Goal: Transaction & Acquisition: Purchase product/service

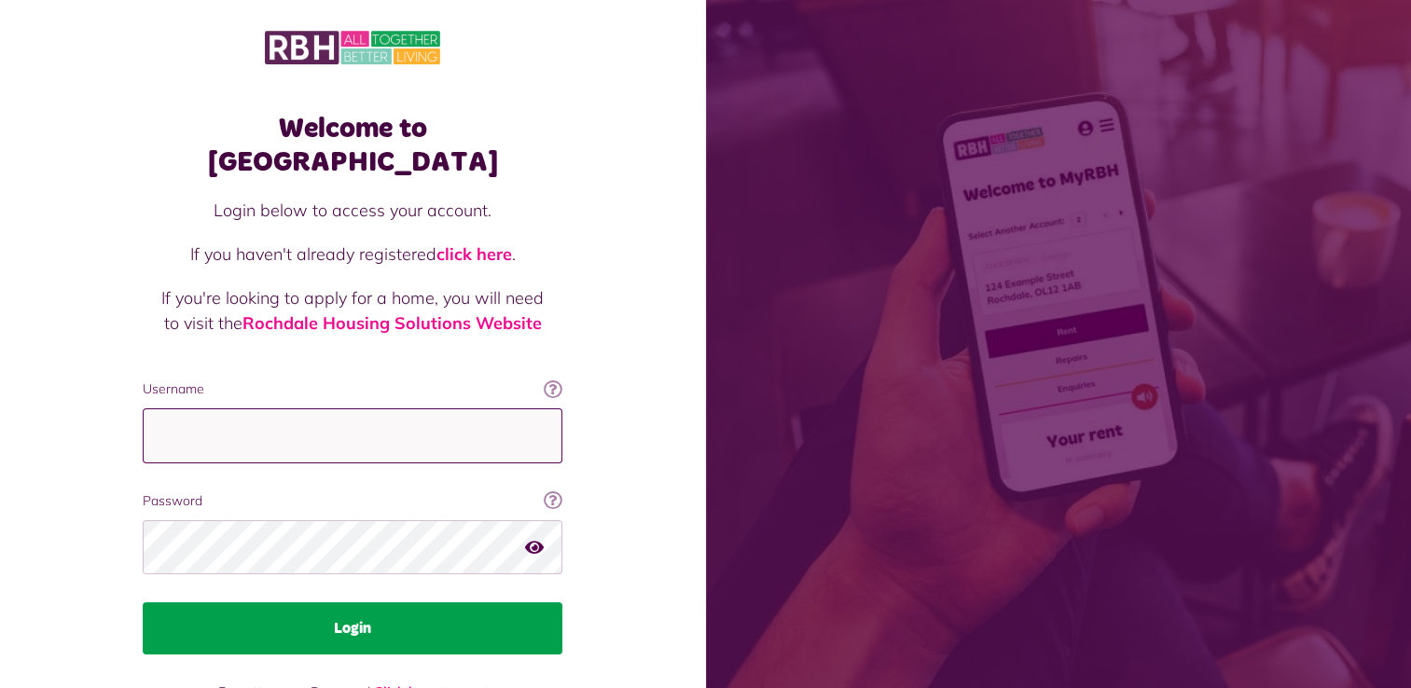
type input "**********"
click at [327, 603] on button "Login" at bounding box center [353, 629] width 420 height 52
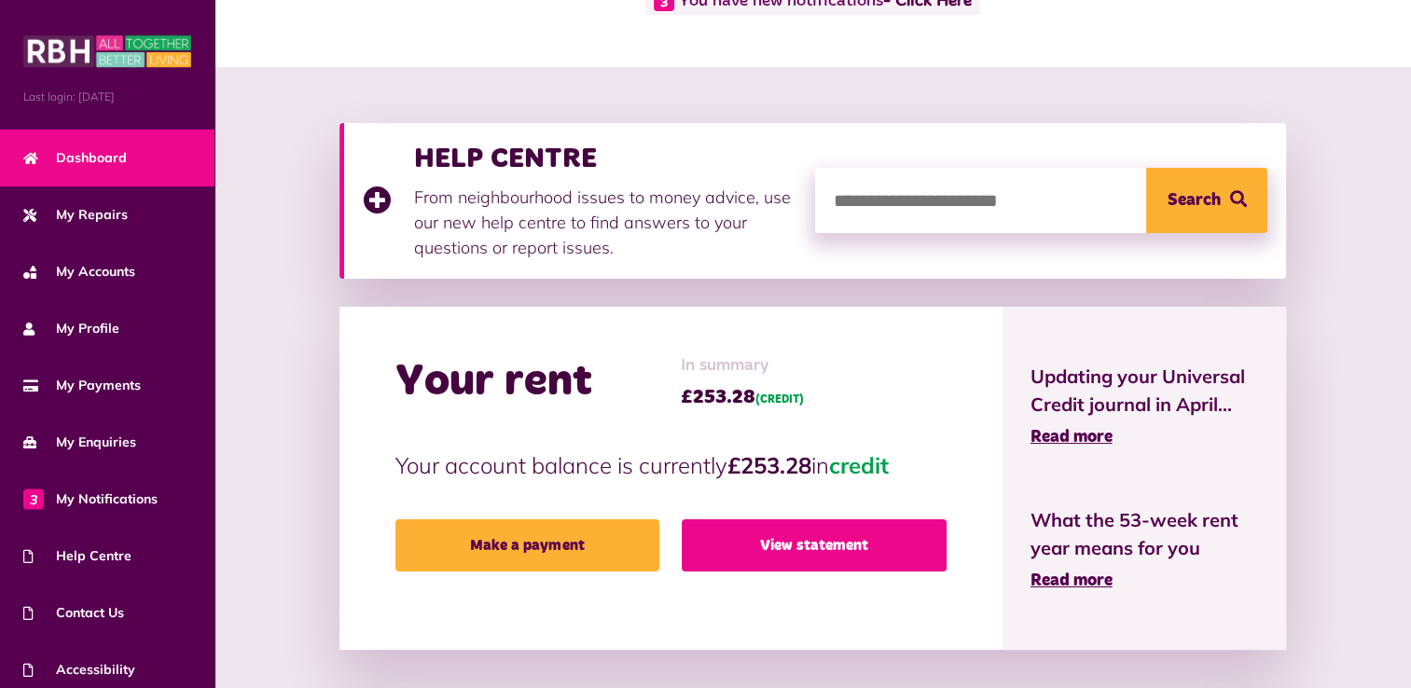
scroll to position [187, 0]
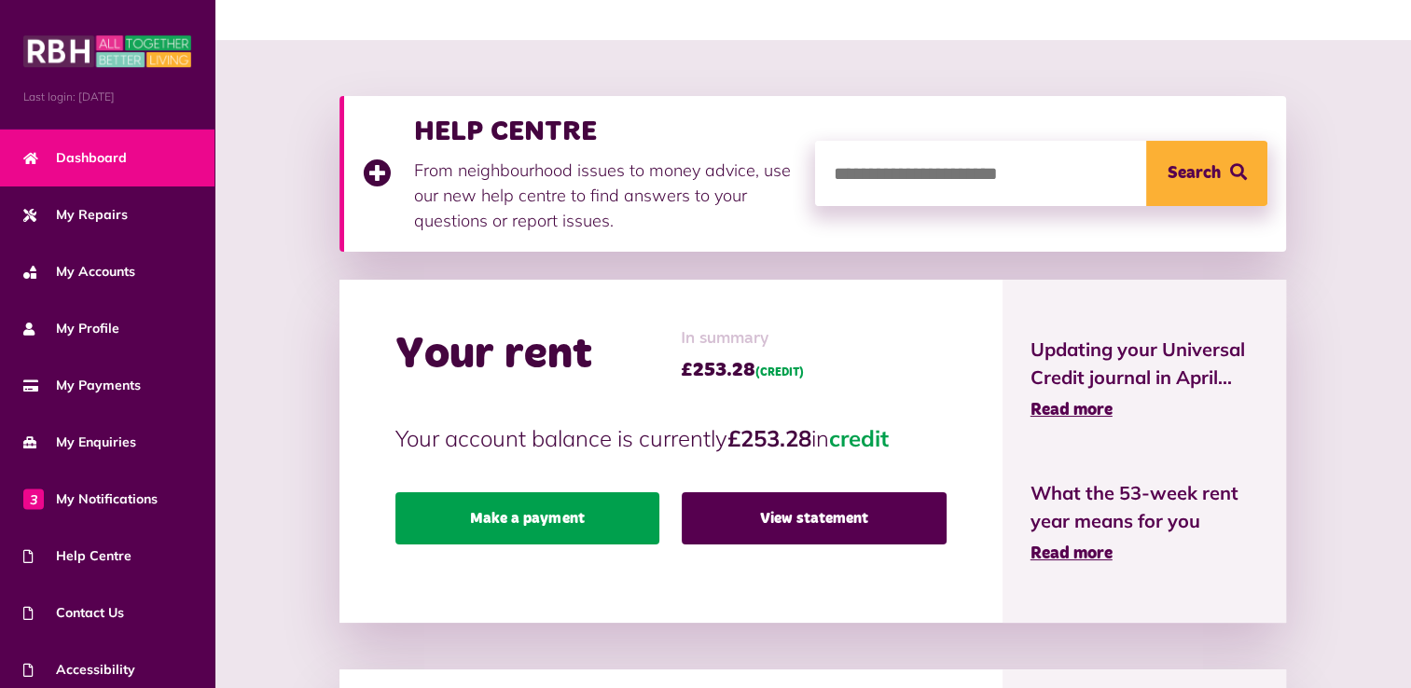
click at [607, 512] on link "Make a payment" at bounding box center [528, 519] width 265 height 52
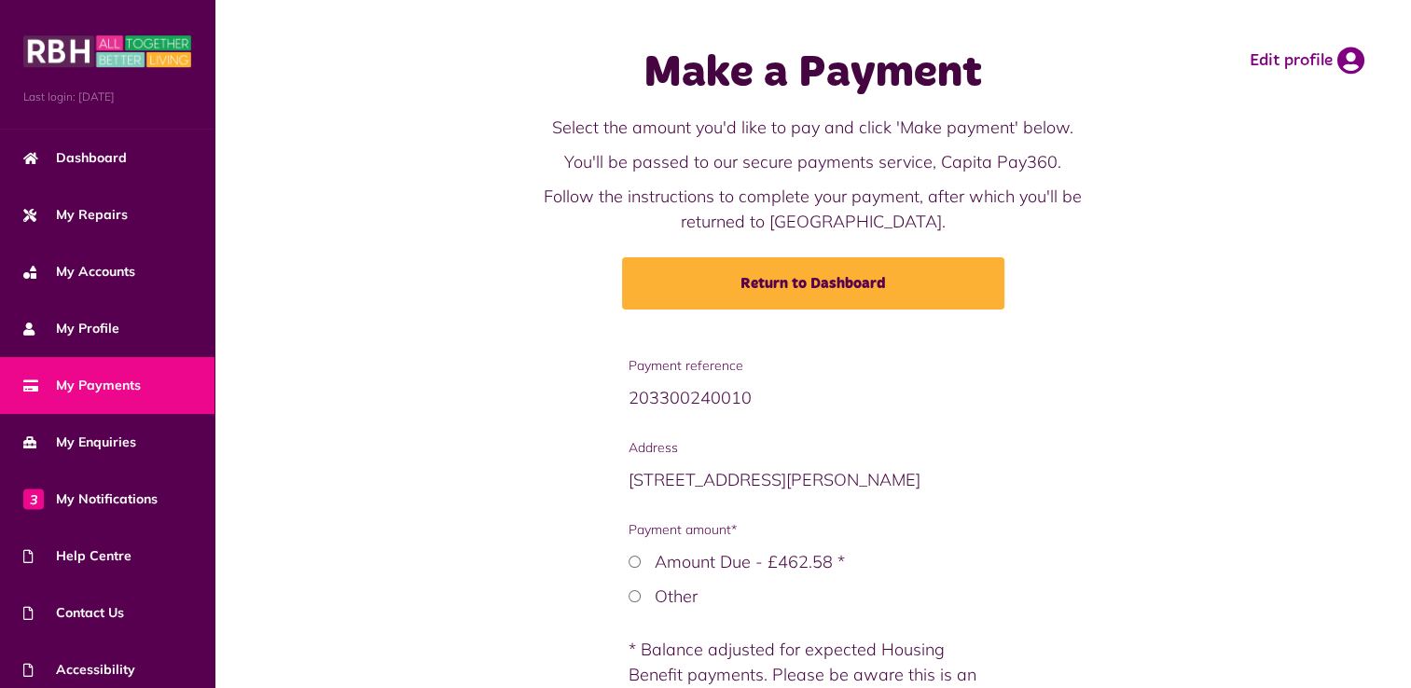
click at [638, 602] on div "Other" at bounding box center [813, 596] width 368 height 25
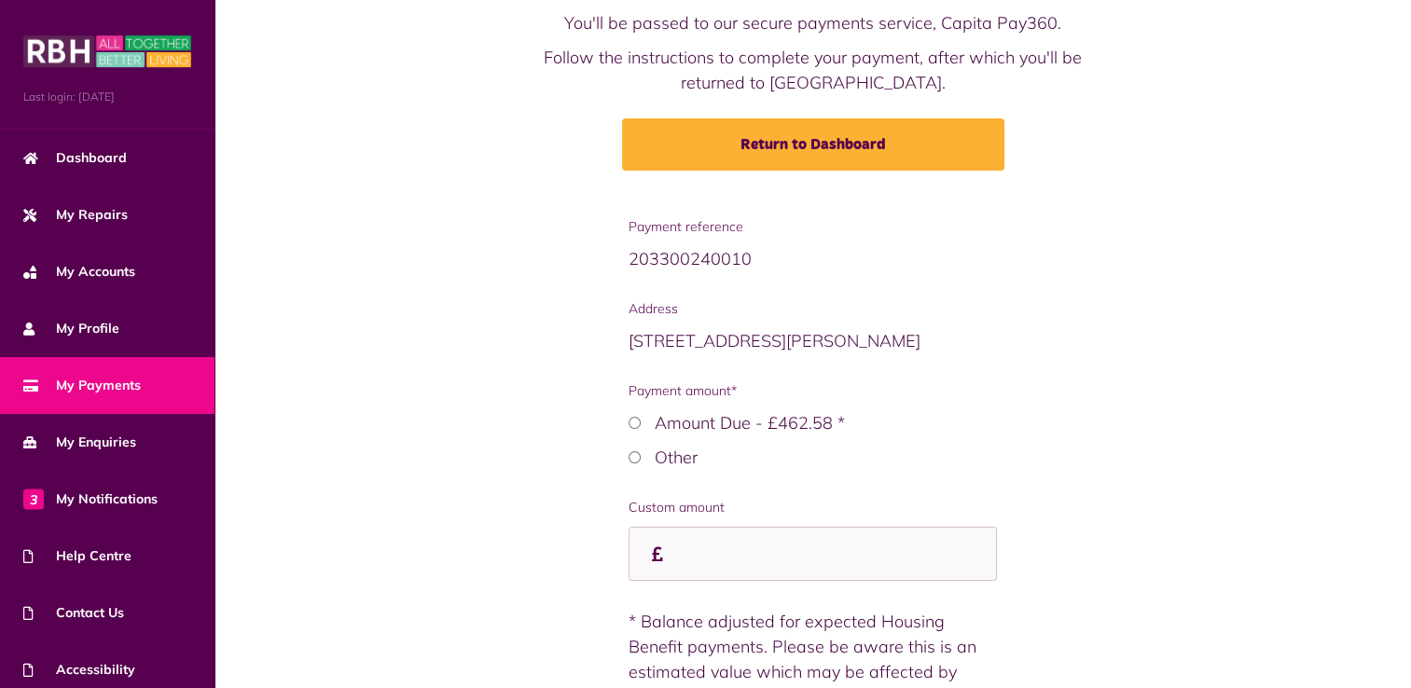
scroll to position [187, 0]
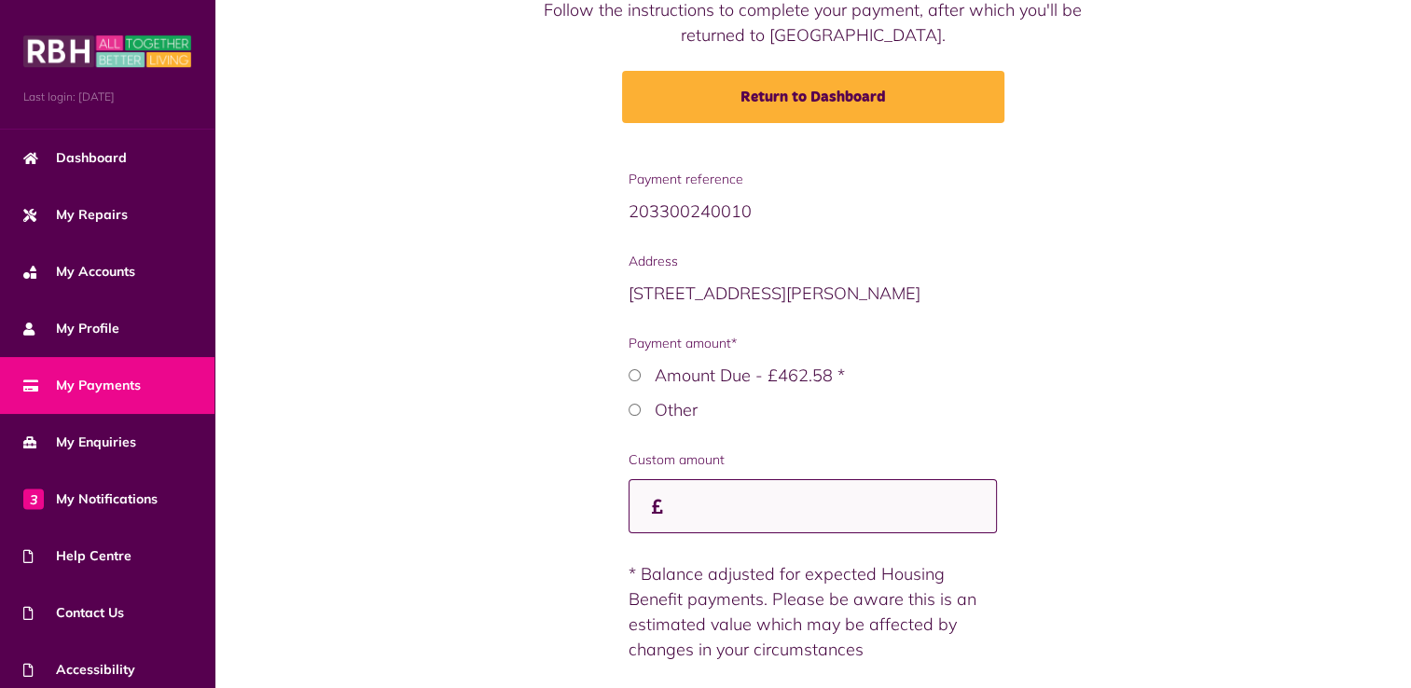
click at [707, 502] on input "Custom amount" at bounding box center [813, 506] width 368 height 55
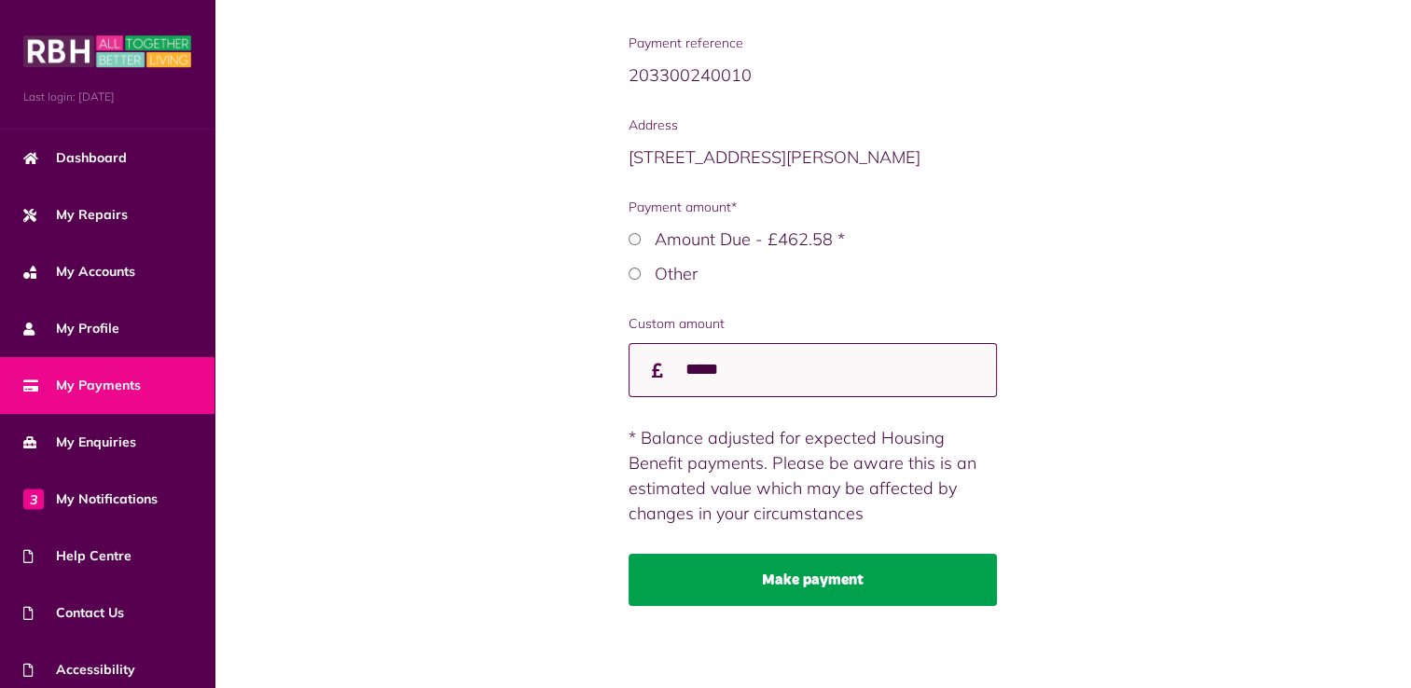
scroll to position [324, 0]
type input "*****"
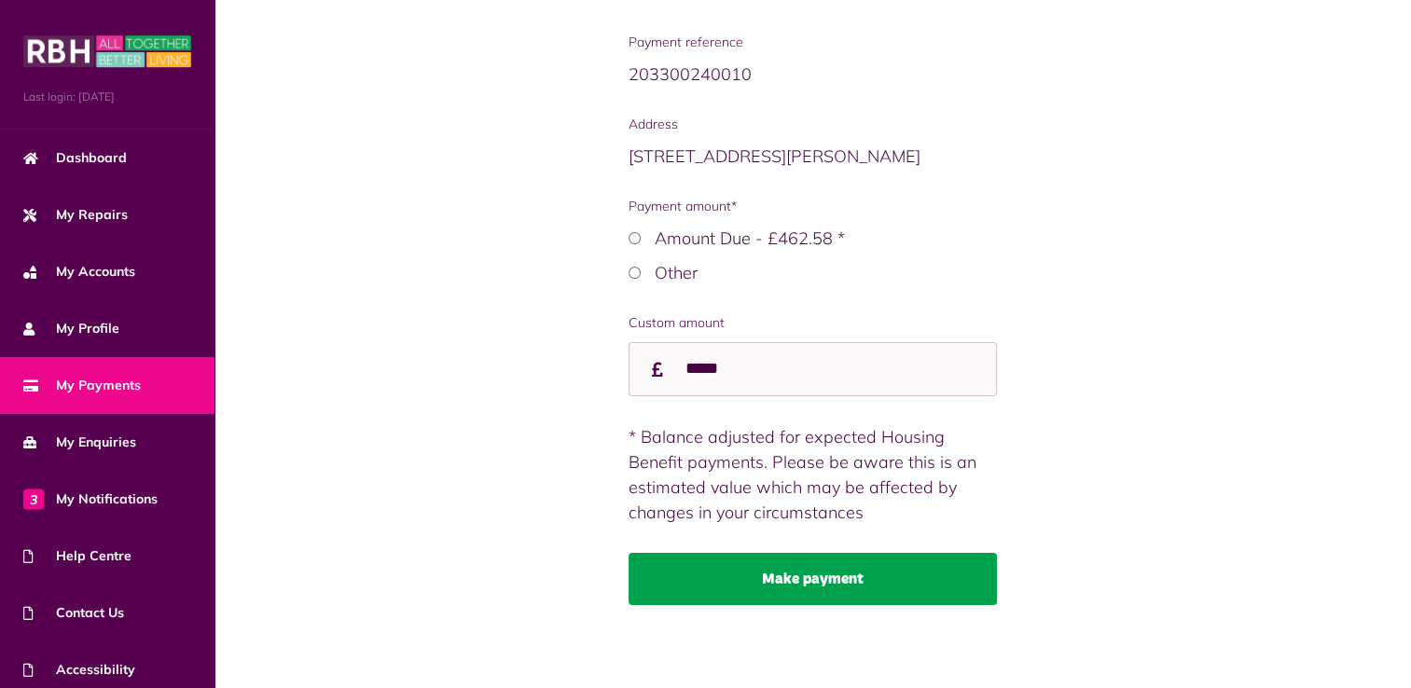
scroll to position [0, 0]
click at [783, 585] on button "Make payment" at bounding box center [813, 579] width 368 height 52
